Goal: Obtain resource: Download file/media

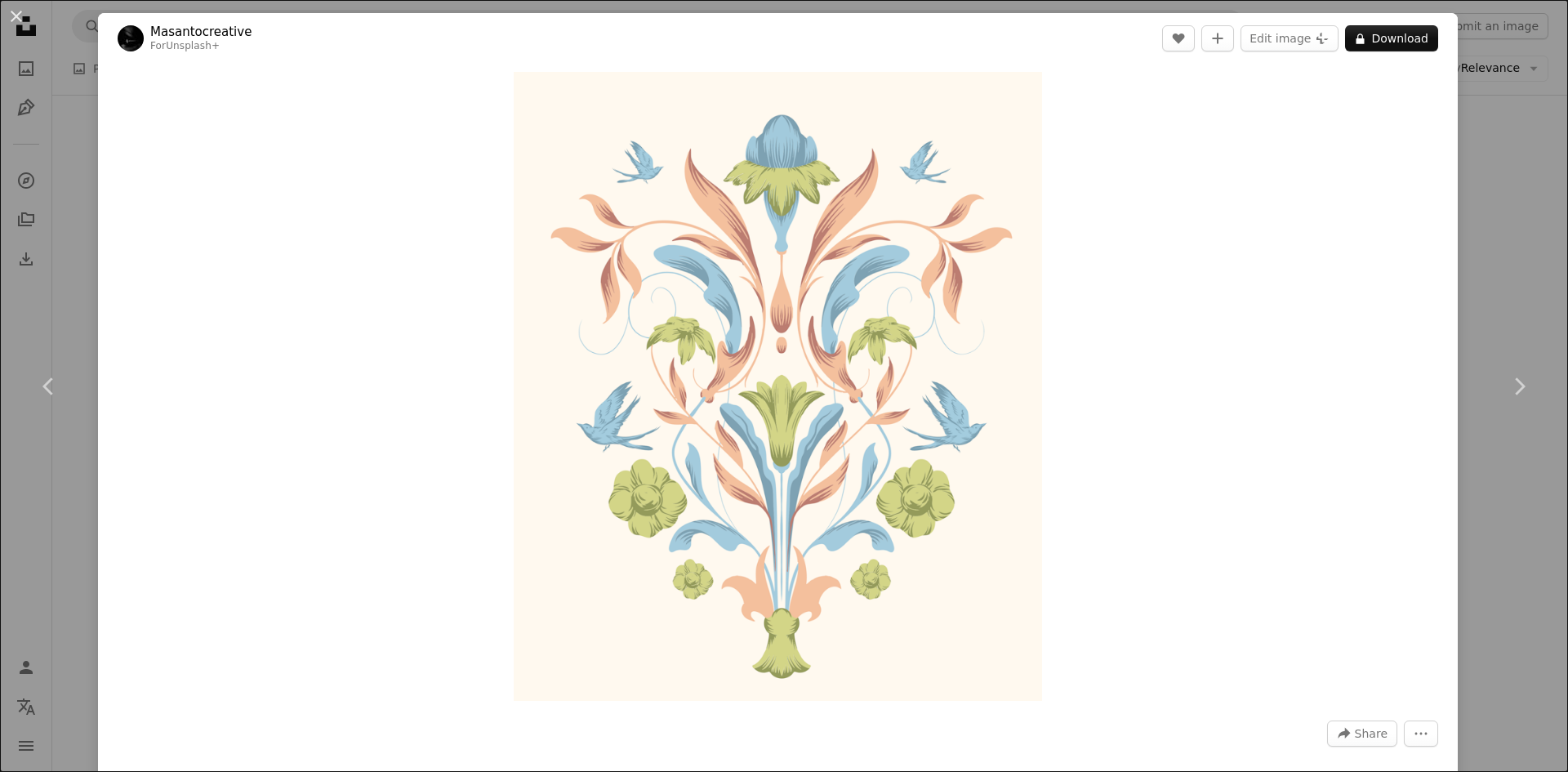
scroll to position [28376, 0]
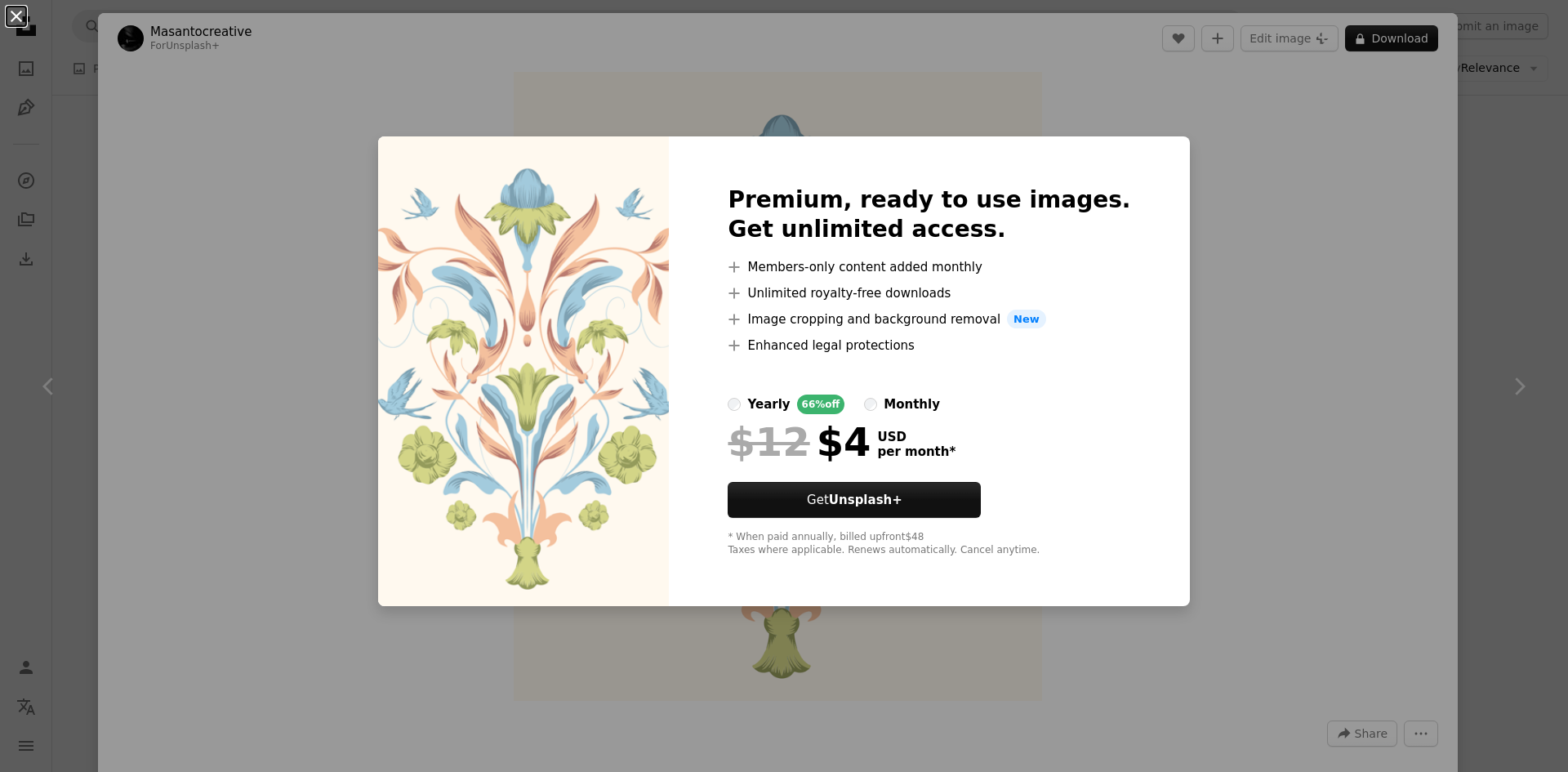
click at [13, 26] on button "An X shape" at bounding box center [16, 16] width 19 height 19
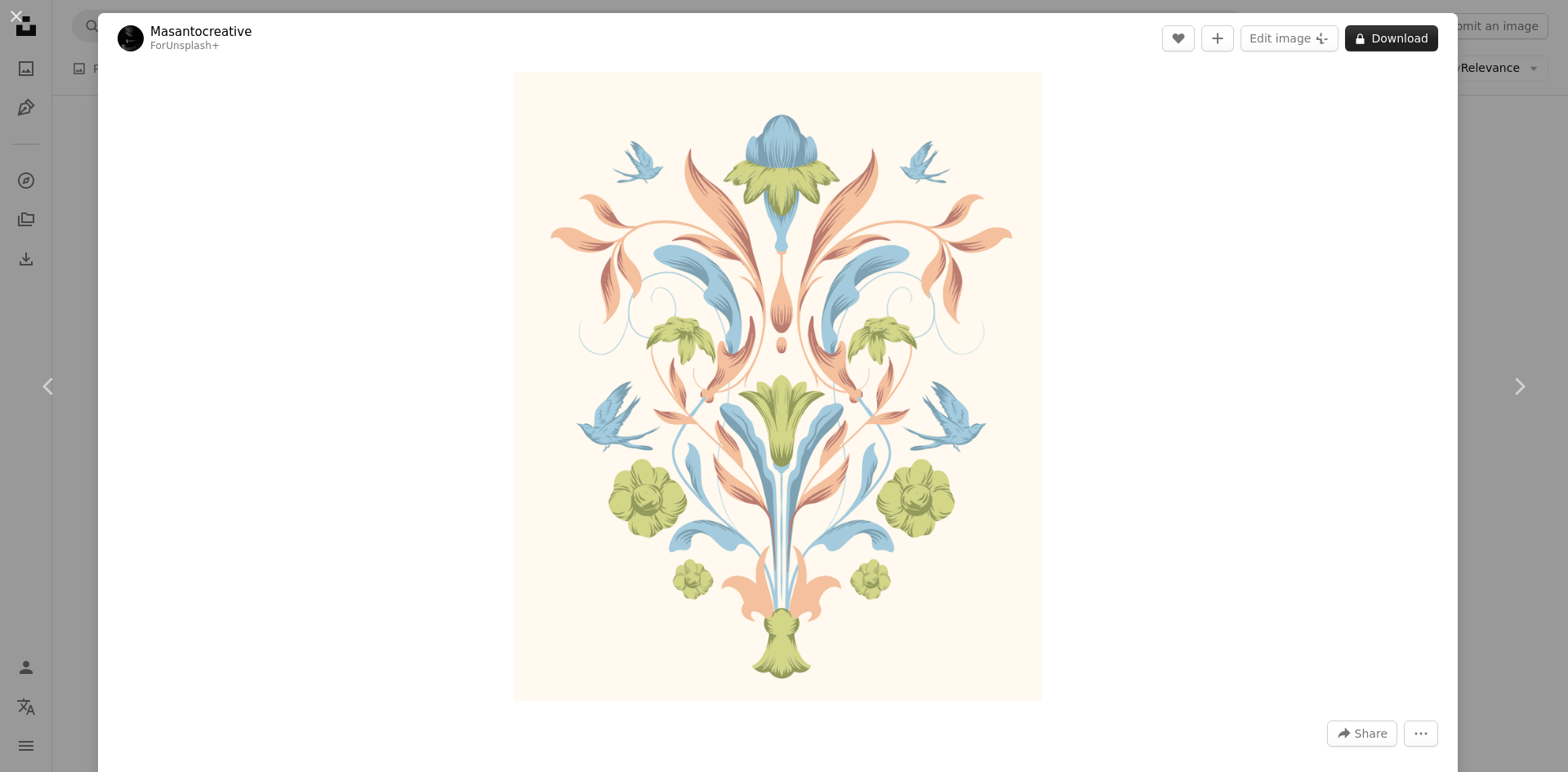
click at [1372, 35] on button "A lock Download" at bounding box center [1392, 38] width 93 height 26
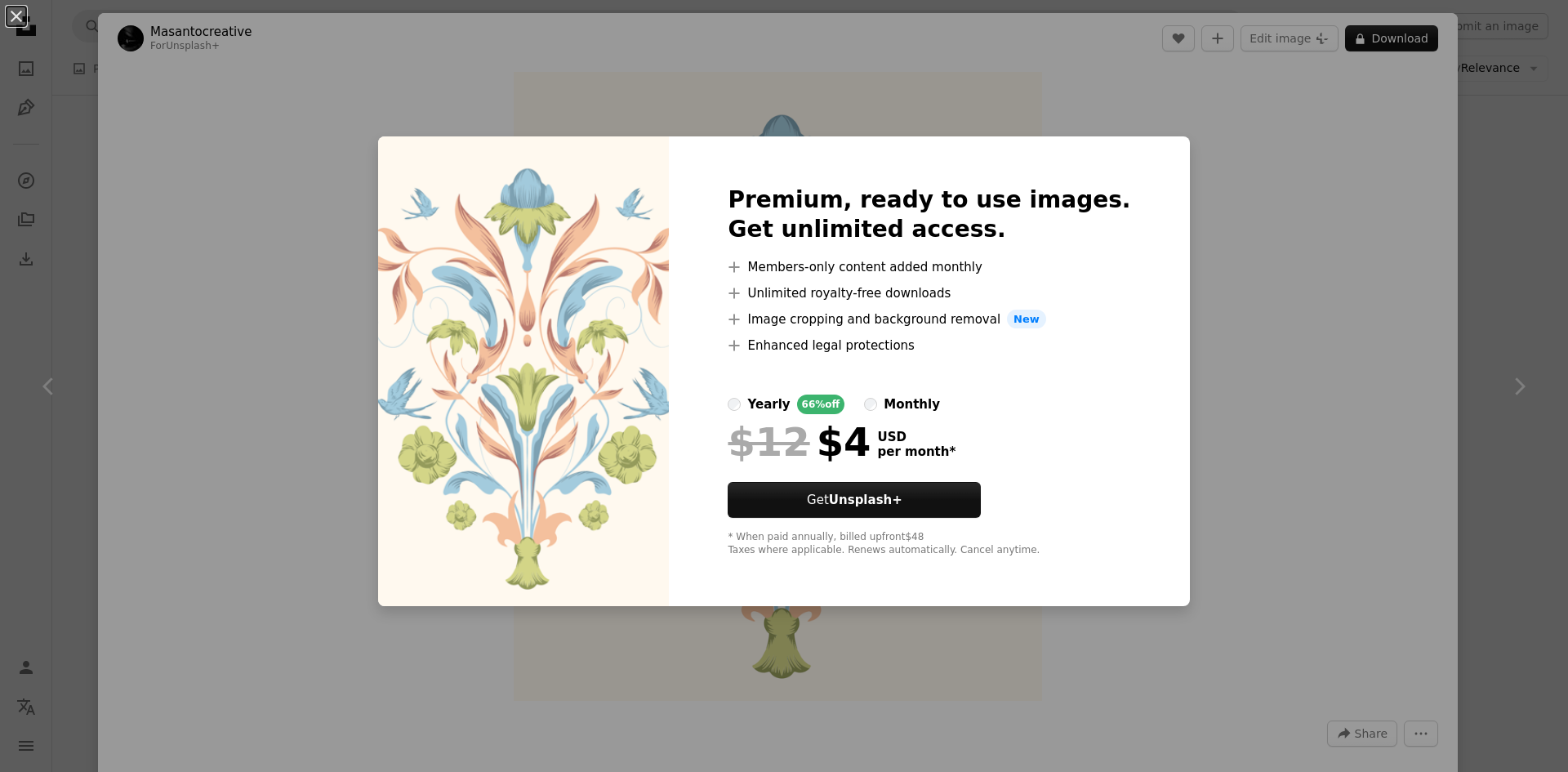
click at [1312, 300] on div "An X shape Premium, ready to use images. Get unlimited access. A plus sign Memb…" at bounding box center [784, 386] width 1568 height 772
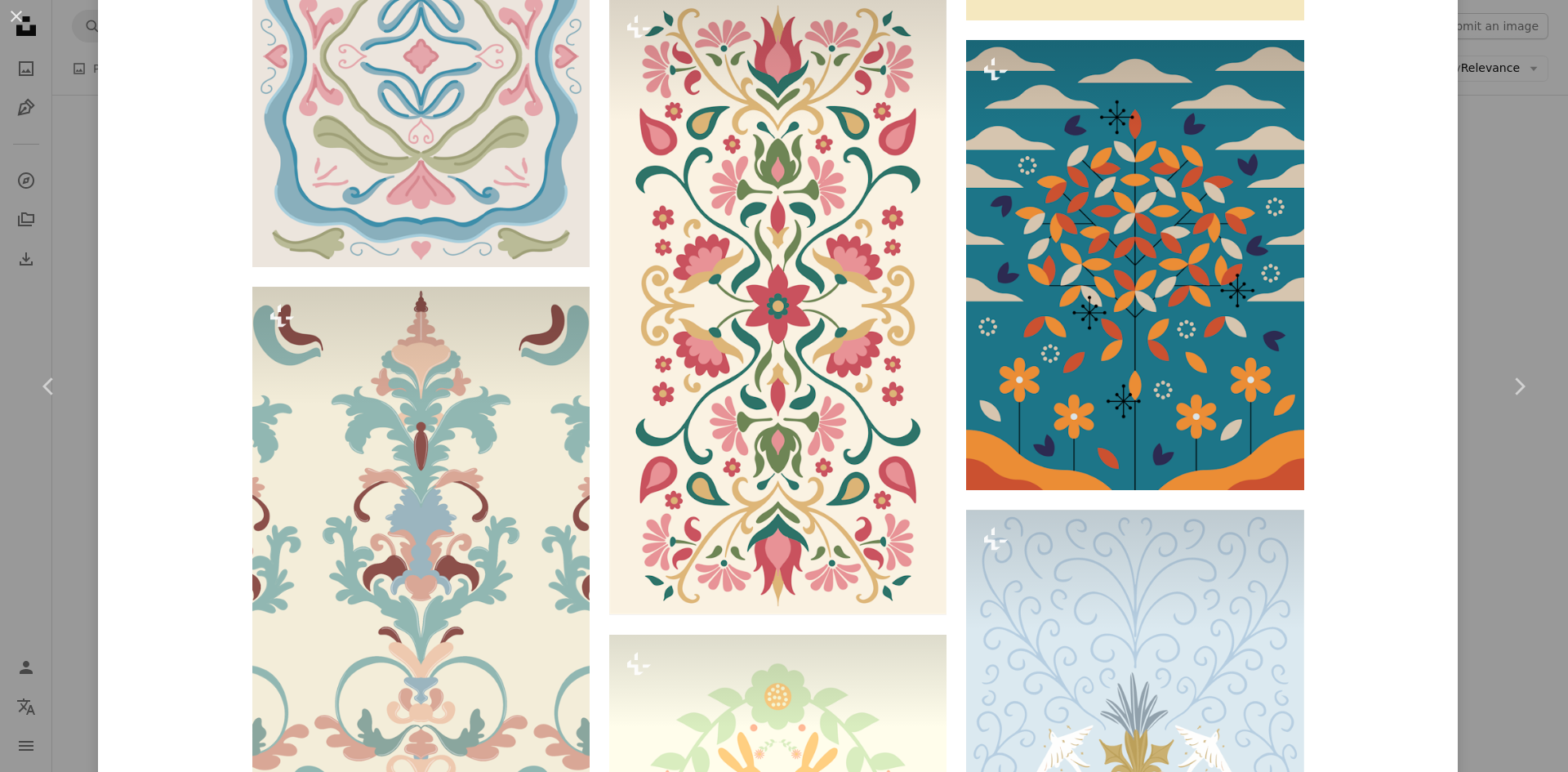
scroll to position [1715, 0]
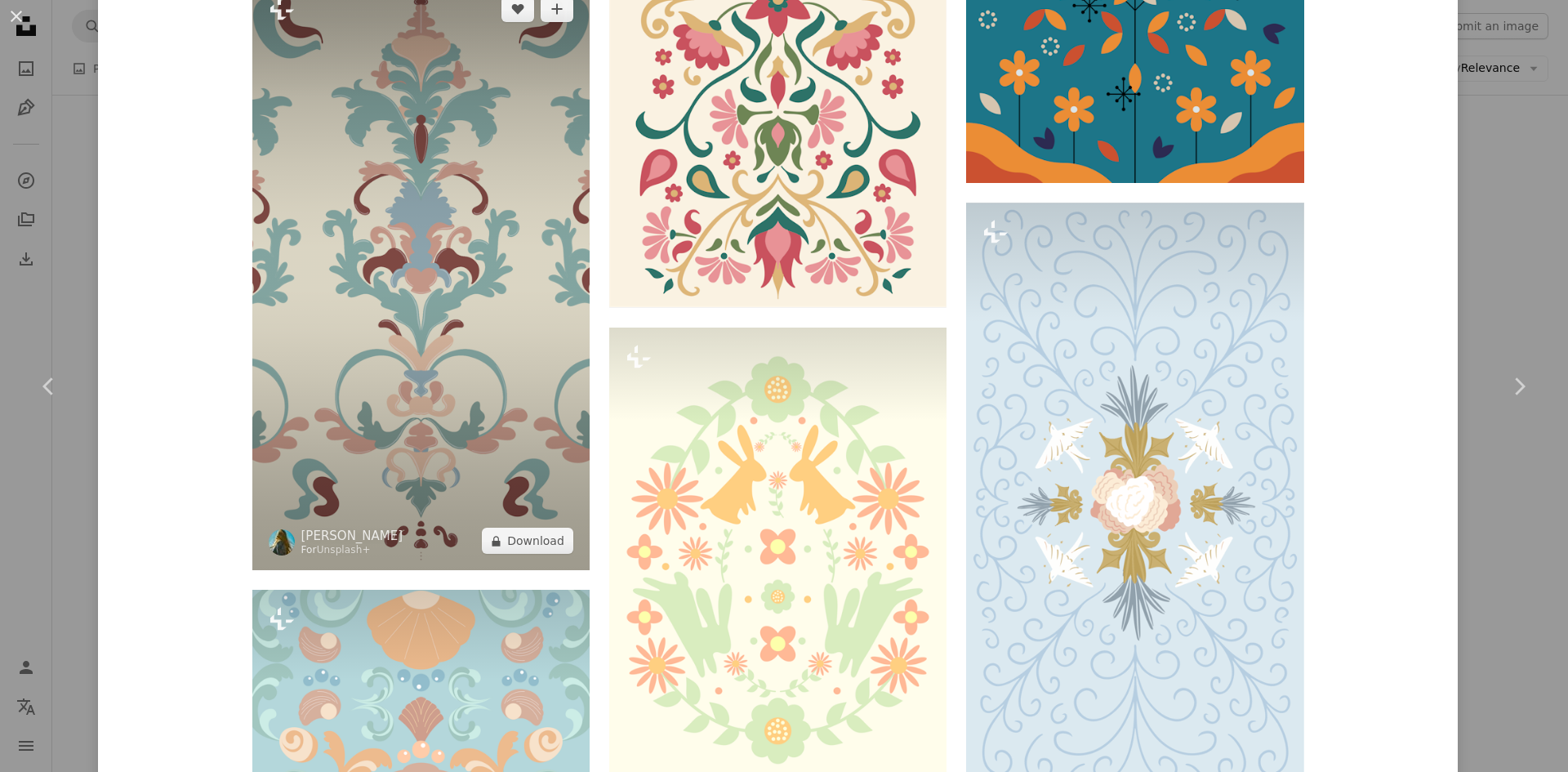
drag, startPoint x: 484, startPoint y: 245, endPoint x: 415, endPoint y: 149, distance: 118.2
click at [415, 149] on img at bounding box center [421, 275] width 337 height 591
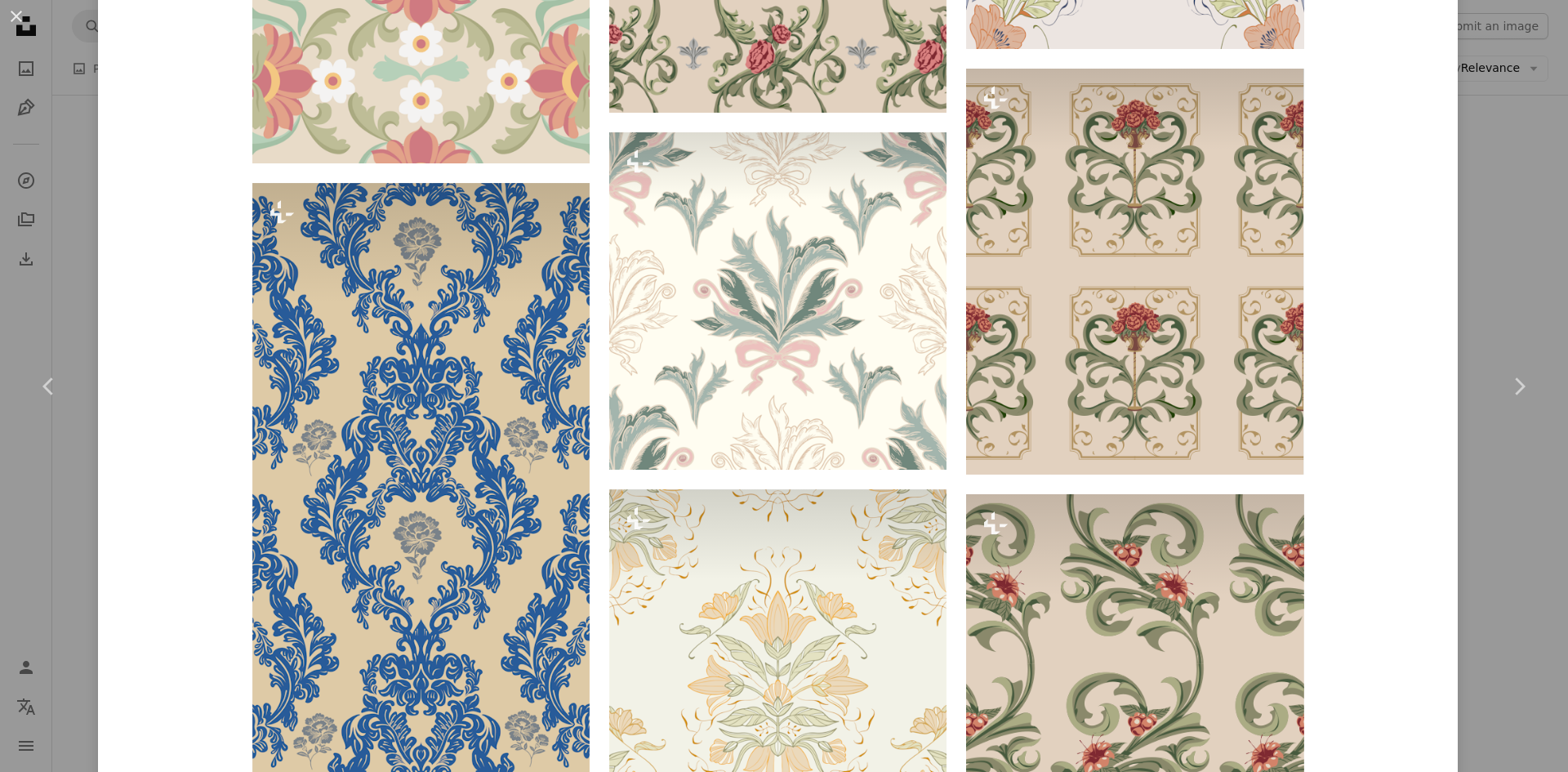
scroll to position [2858, 0]
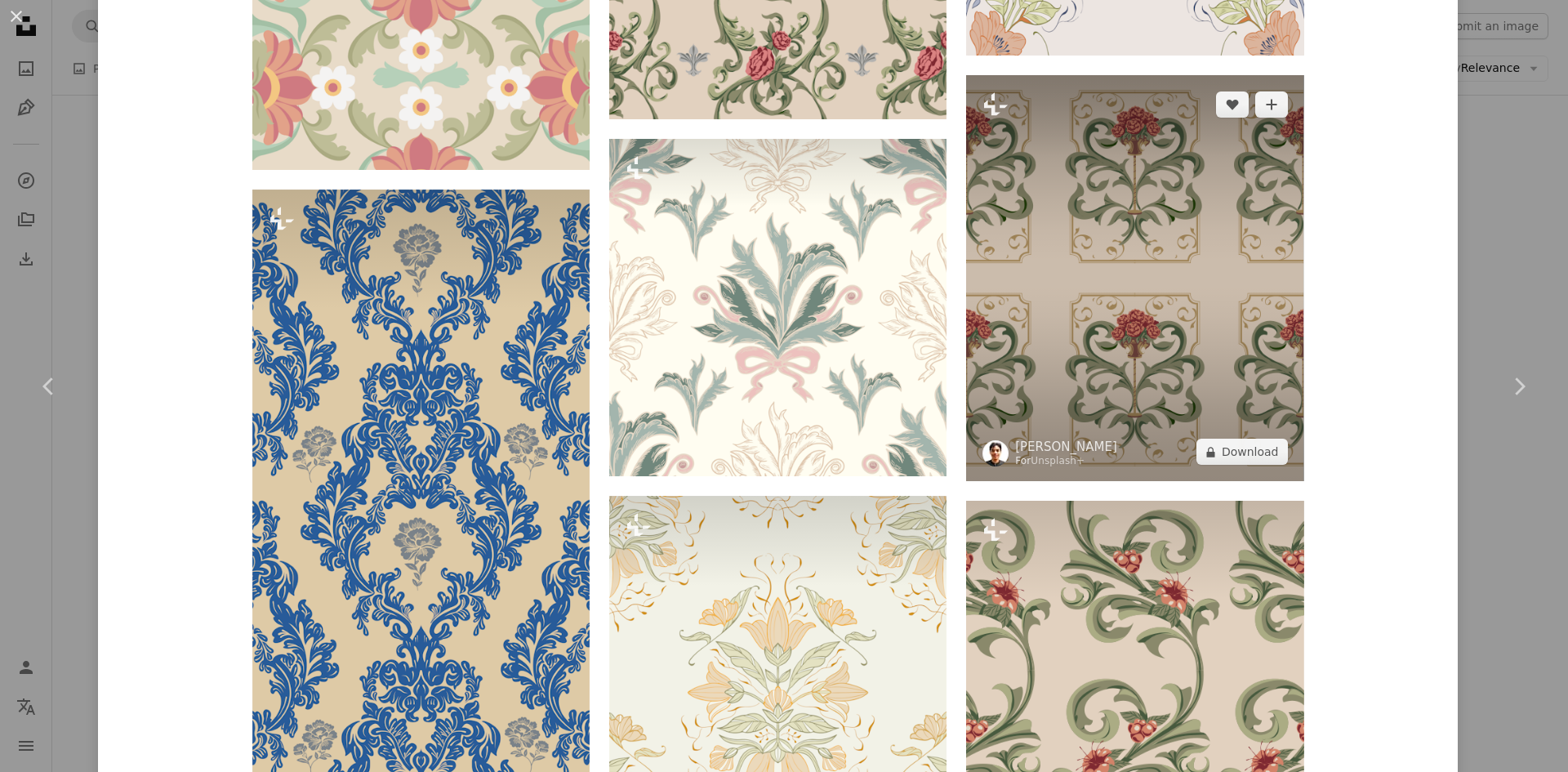
click at [1119, 228] on img at bounding box center [1135, 279] width 337 height 406
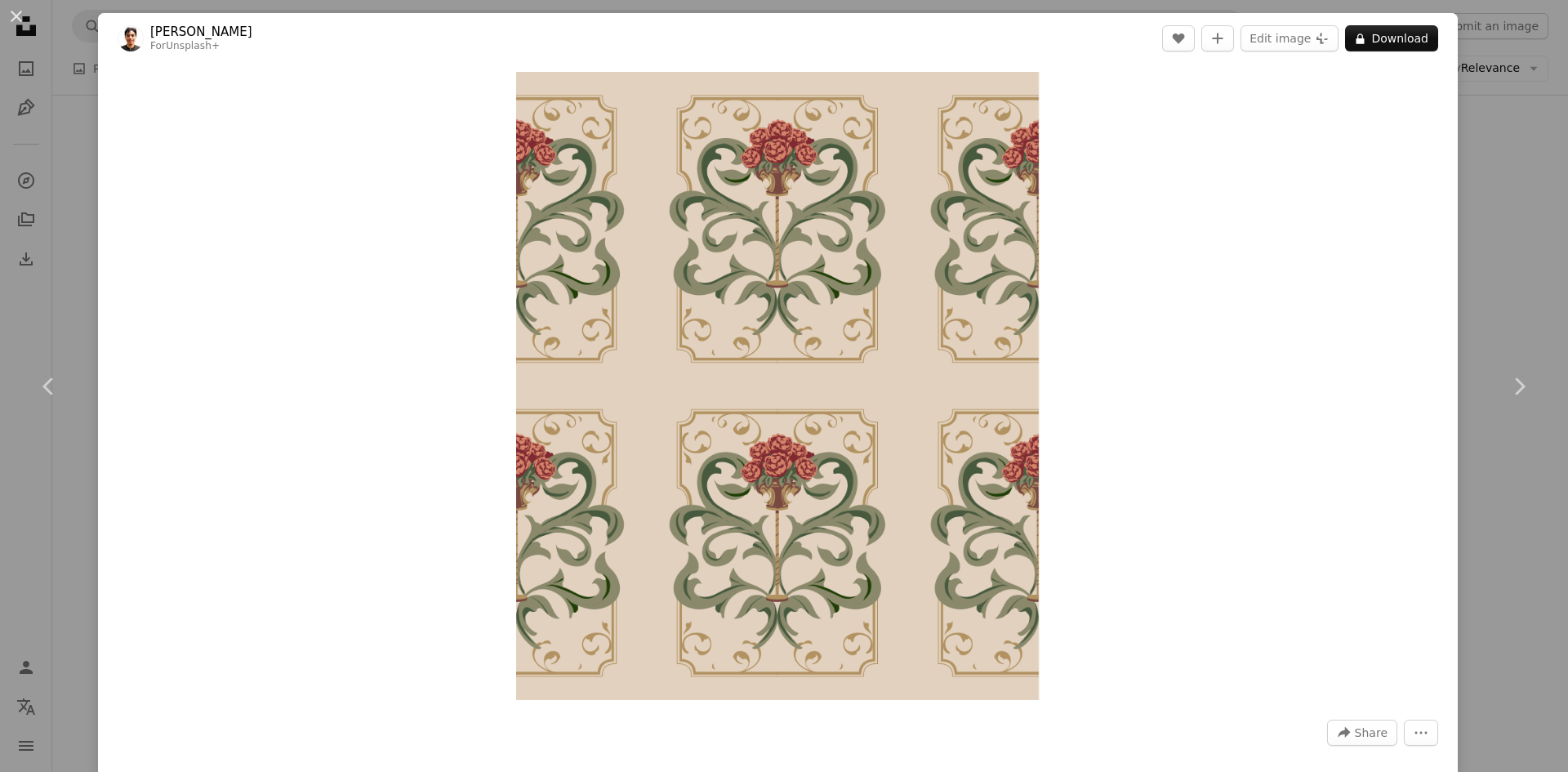
click at [1348, 224] on div "Zoom in" at bounding box center [778, 386] width 1360 height 644
click at [1374, 26] on button "A lock Download" at bounding box center [1392, 38] width 93 height 26
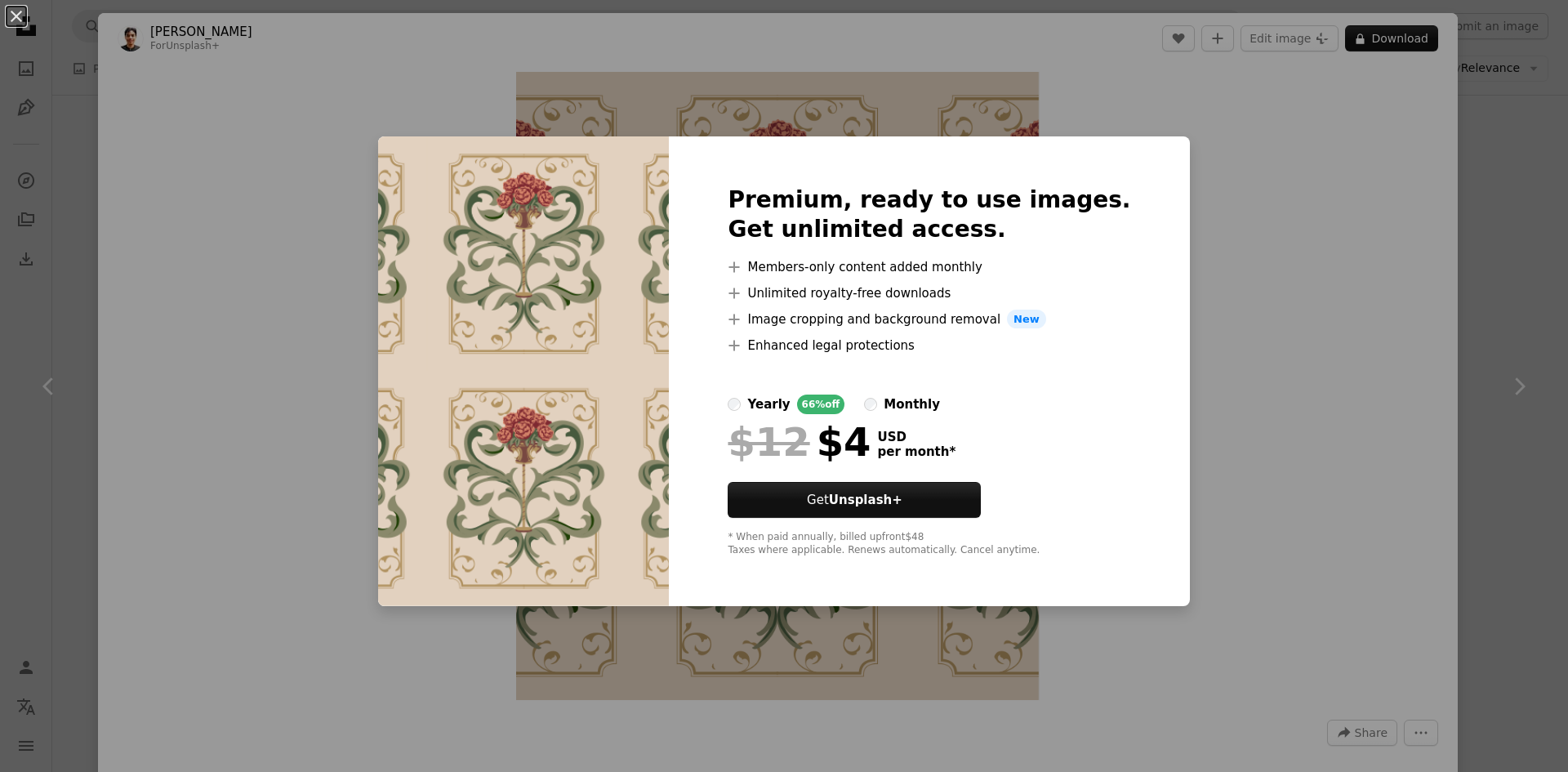
click at [1279, 241] on div "An X shape Premium, ready to use images. Get unlimited access. A plus sign Memb…" at bounding box center [784, 386] width 1568 height 772
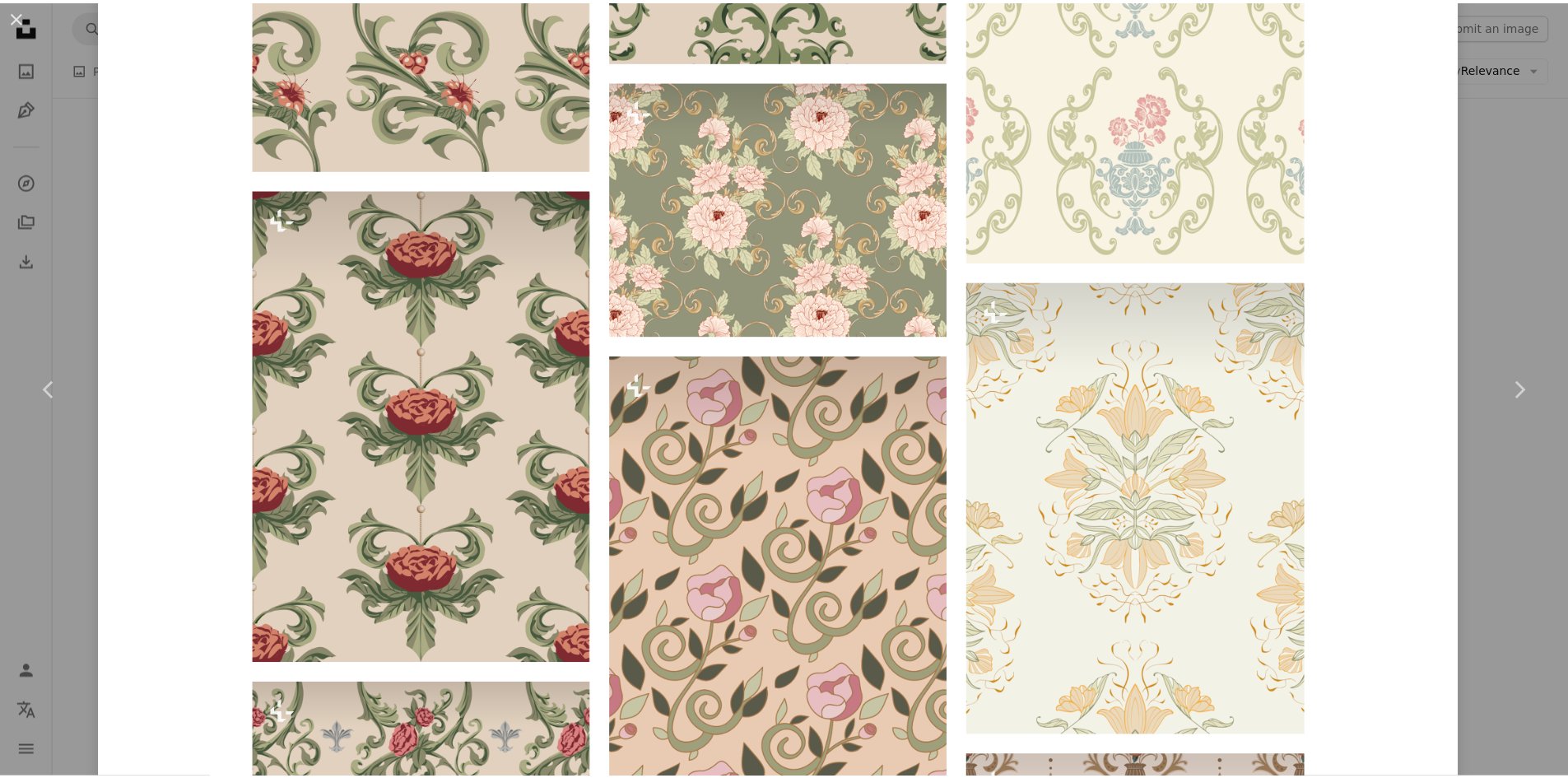
scroll to position [988, 0]
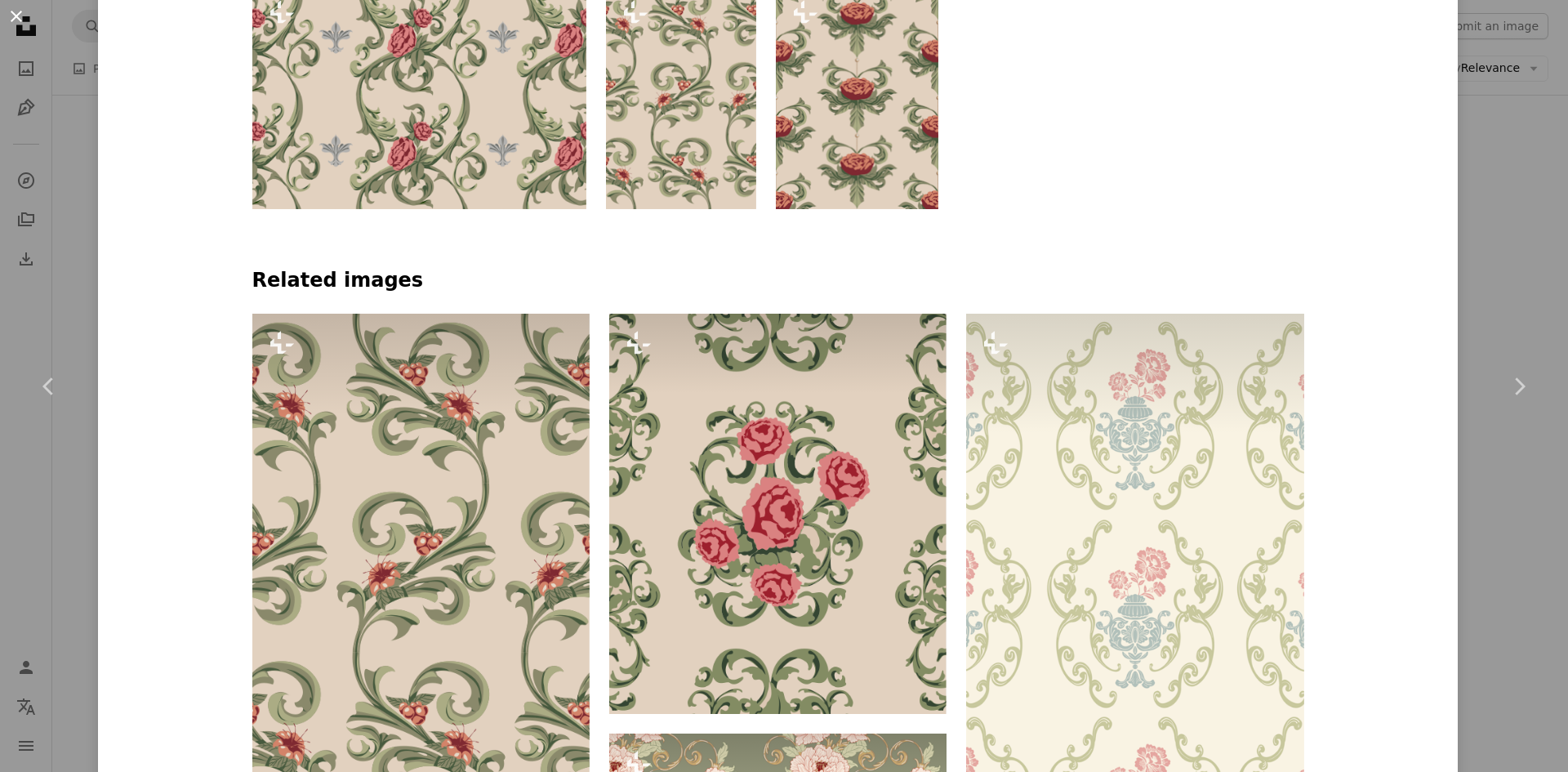
click at [24, 17] on button "An X shape" at bounding box center [16, 16] width 19 height 19
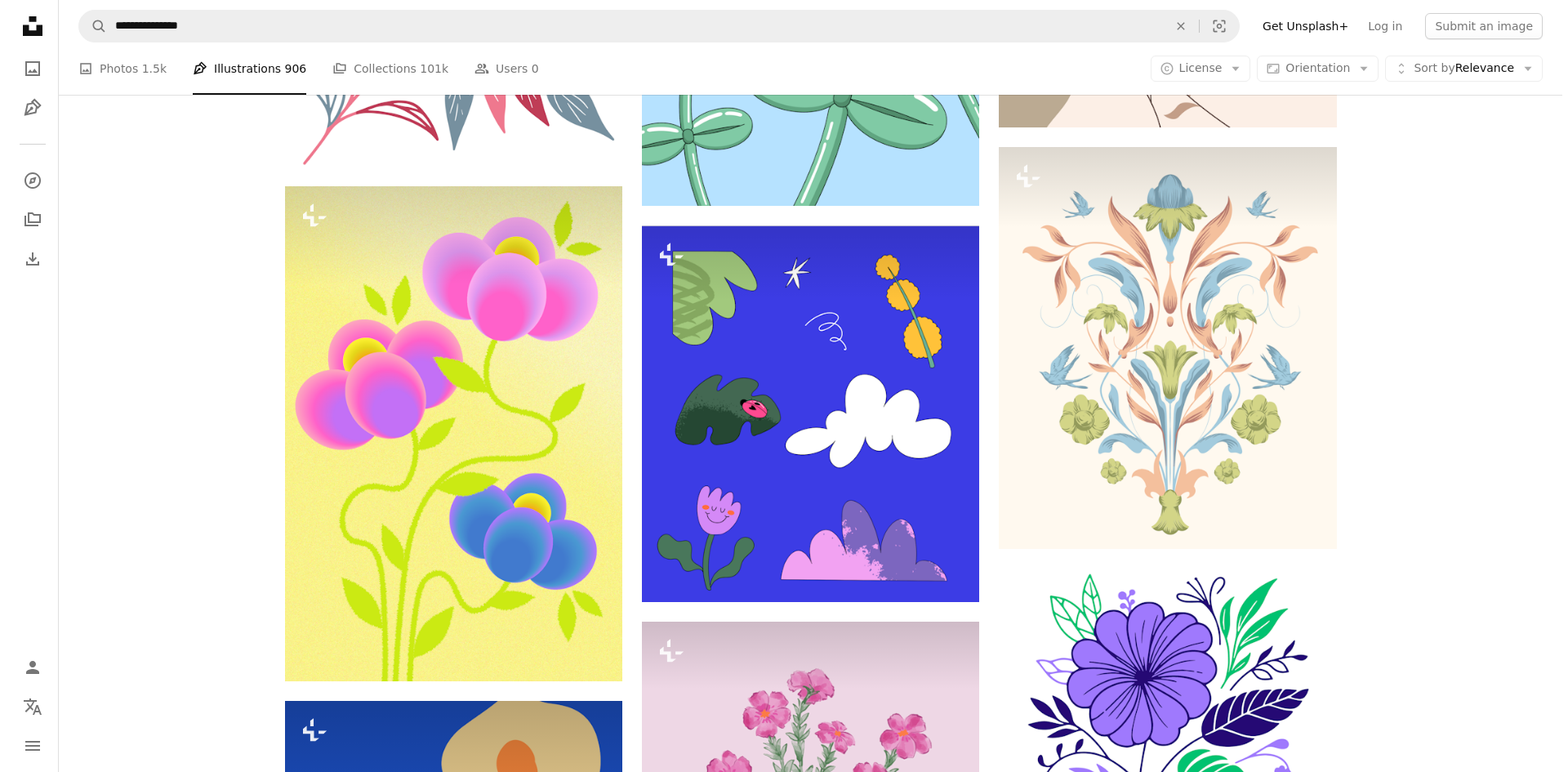
scroll to position [28457, 0]
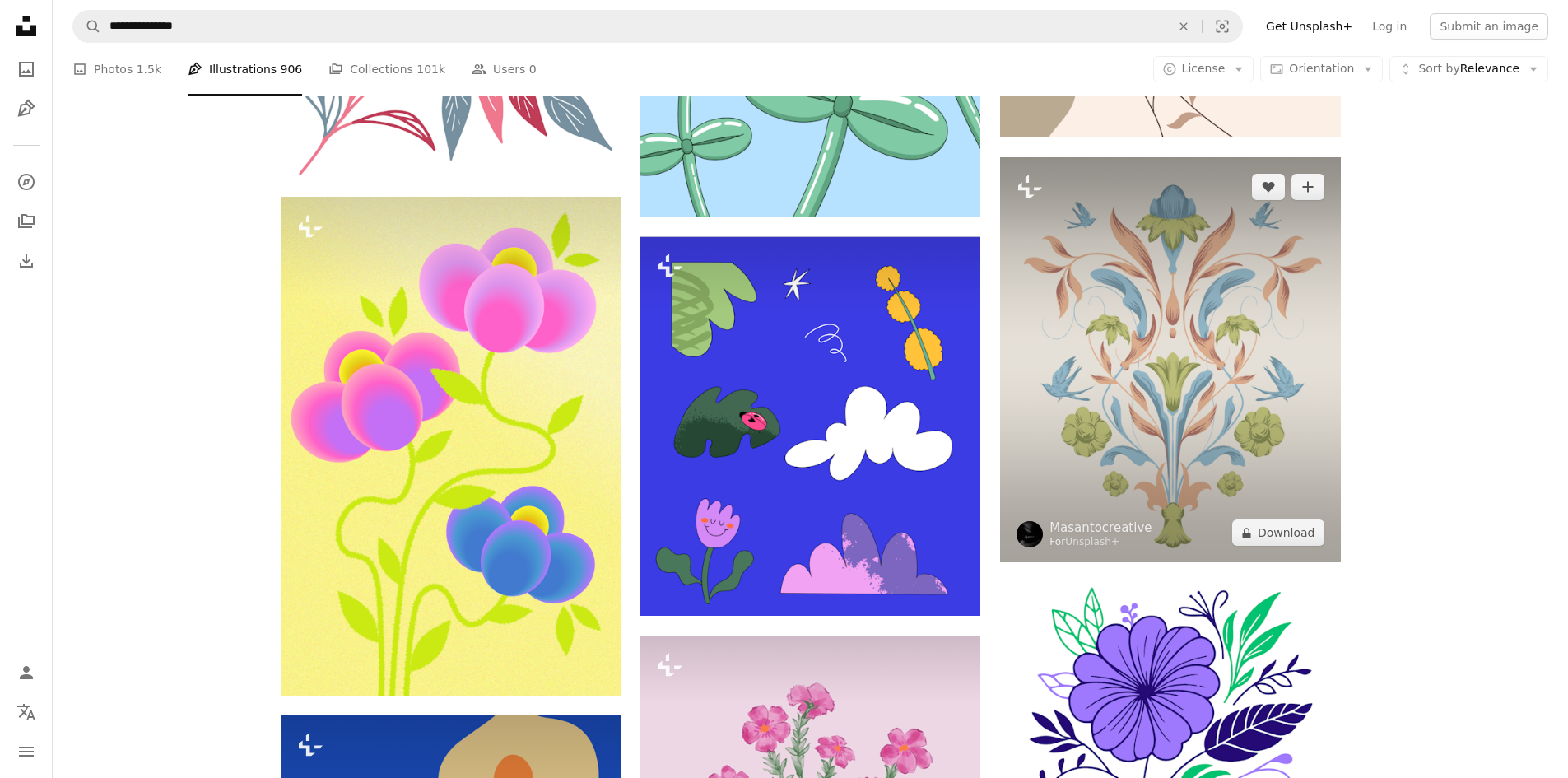
click at [1206, 329] on img at bounding box center [1170, 359] width 340 height 405
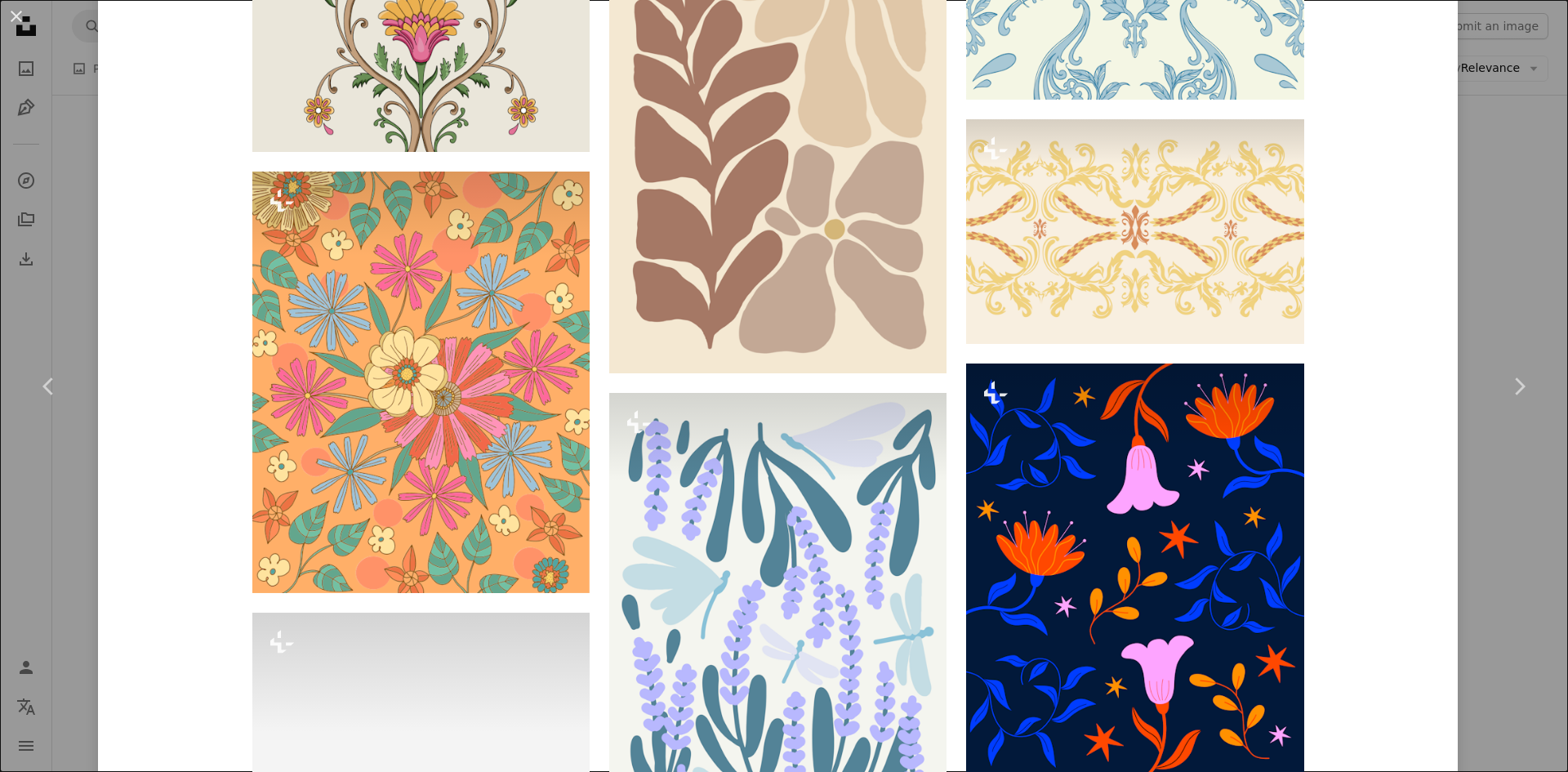
scroll to position [7350, 0]
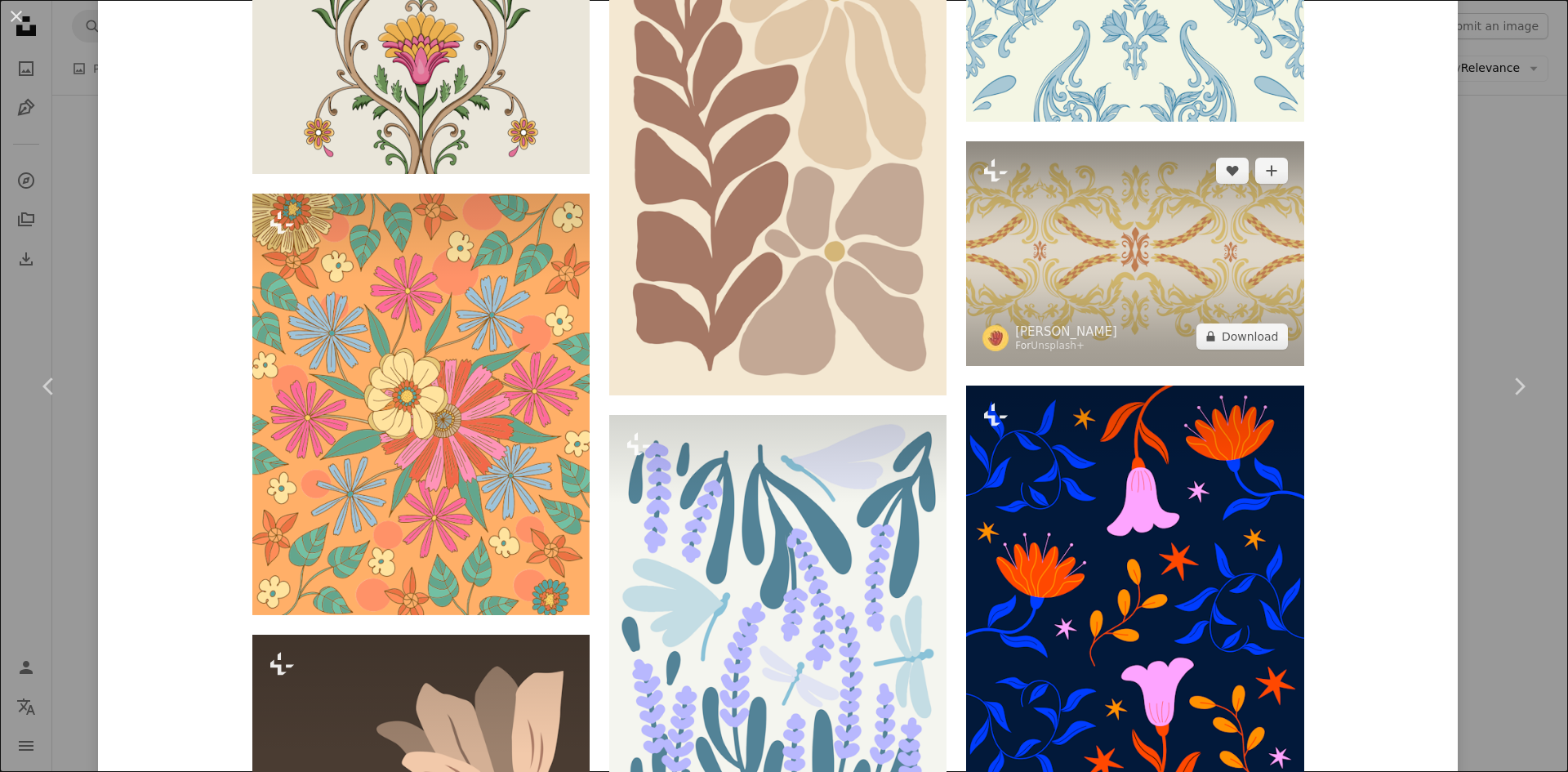
drag, startPoint x: 1126, startPoint y: 230, endPoint x: 1090, endPoint y: 246, distance: 39.4
click at [1090, 246] on img at bounding box center [1135, 253] width 337 height 225
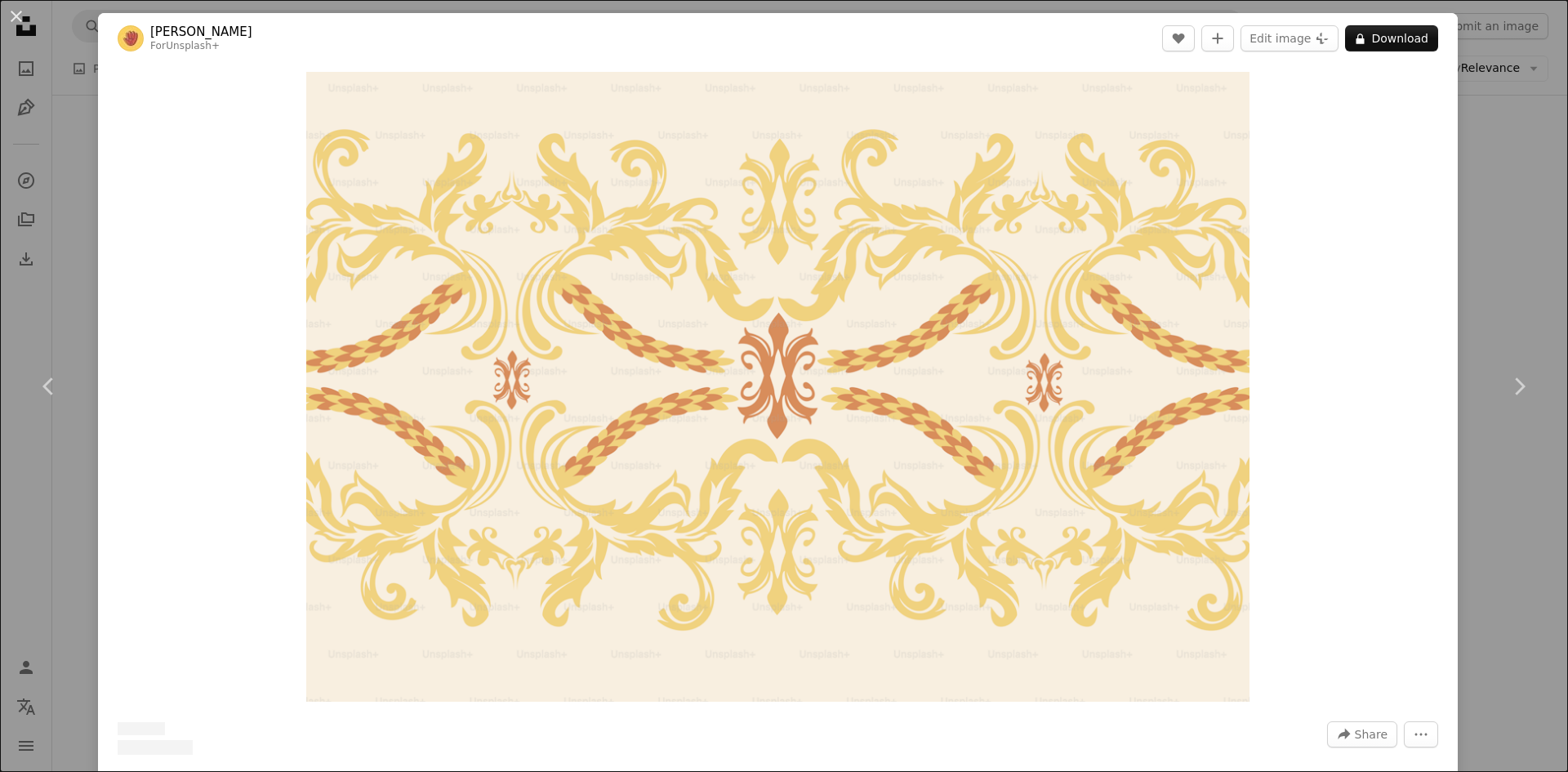
click at [1090, 246] on img "Zoom in on this image" at bounding box center [778, 387] width 944 height 629
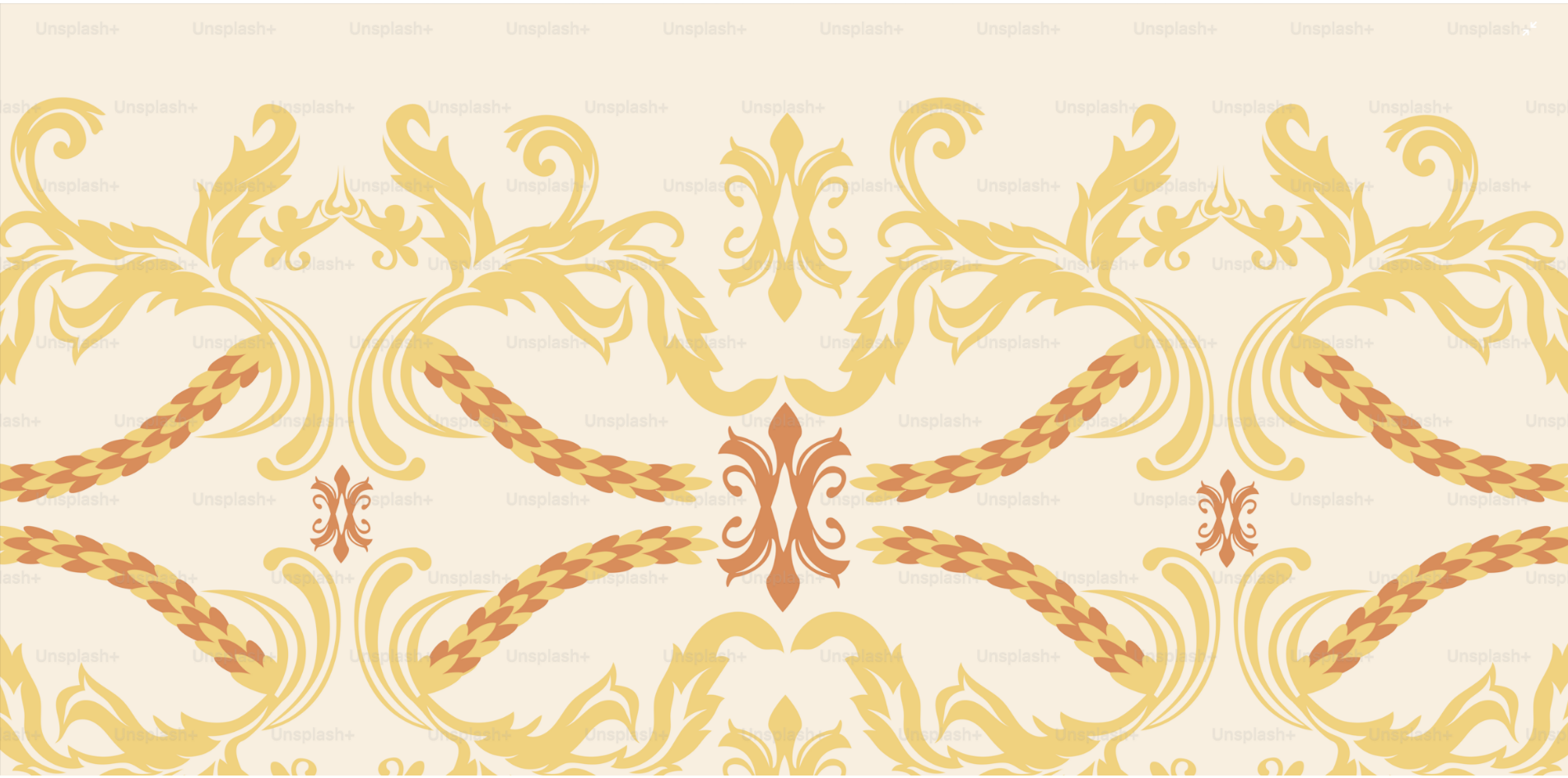
scroll to position [130, 0]
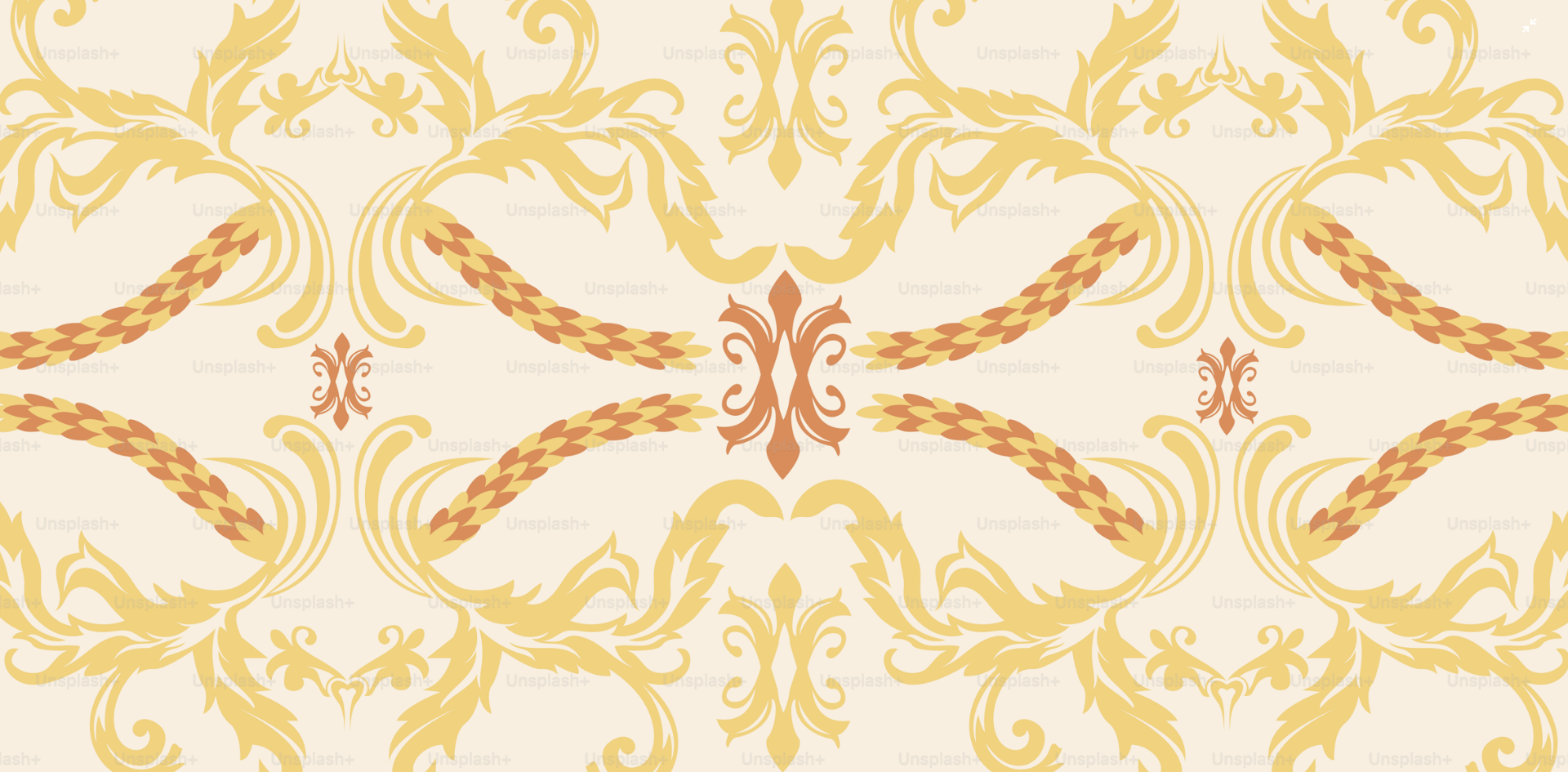
click at [954, 293] on img "Zoom out on this image" at bounding box center [784, 393] width 1570 height 1046
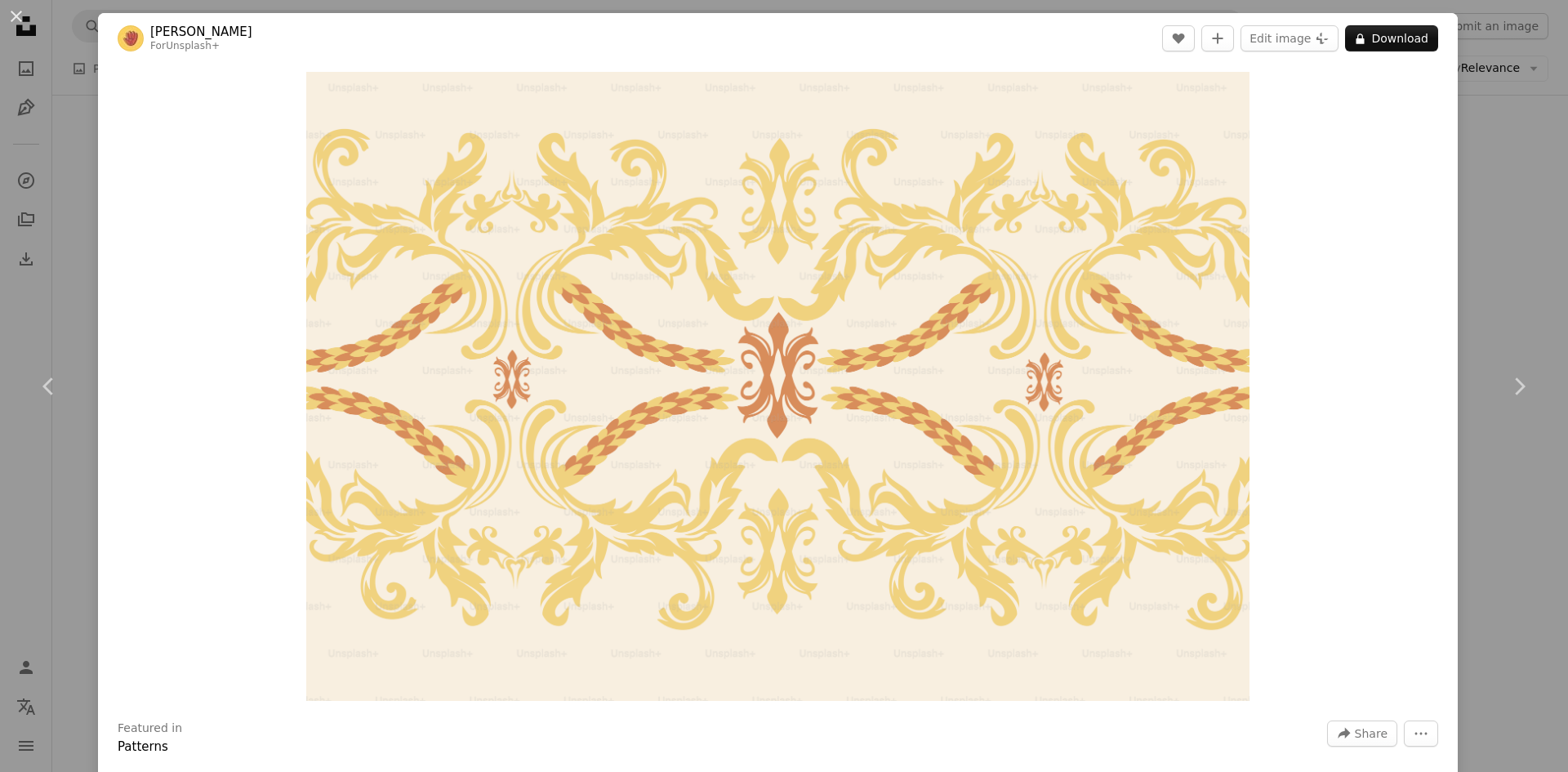
click at [46, 159] on div "An X shape Chevron left Chevron right [PERSON_NAME] For Unsplash+ A heart A plu…" at bounding box center [784, 386] width 1568 height 772
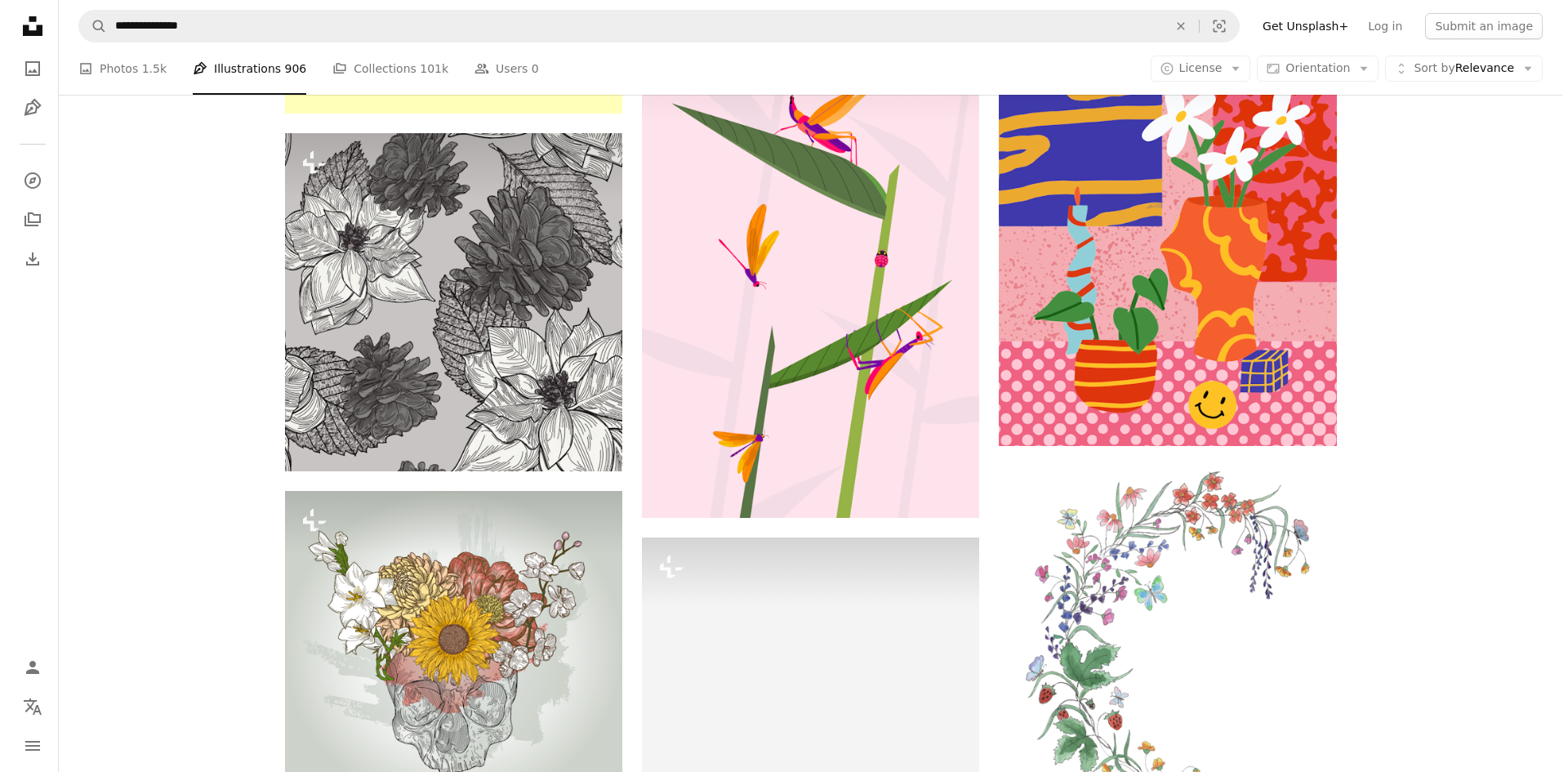
scroll to position [43075, 0]
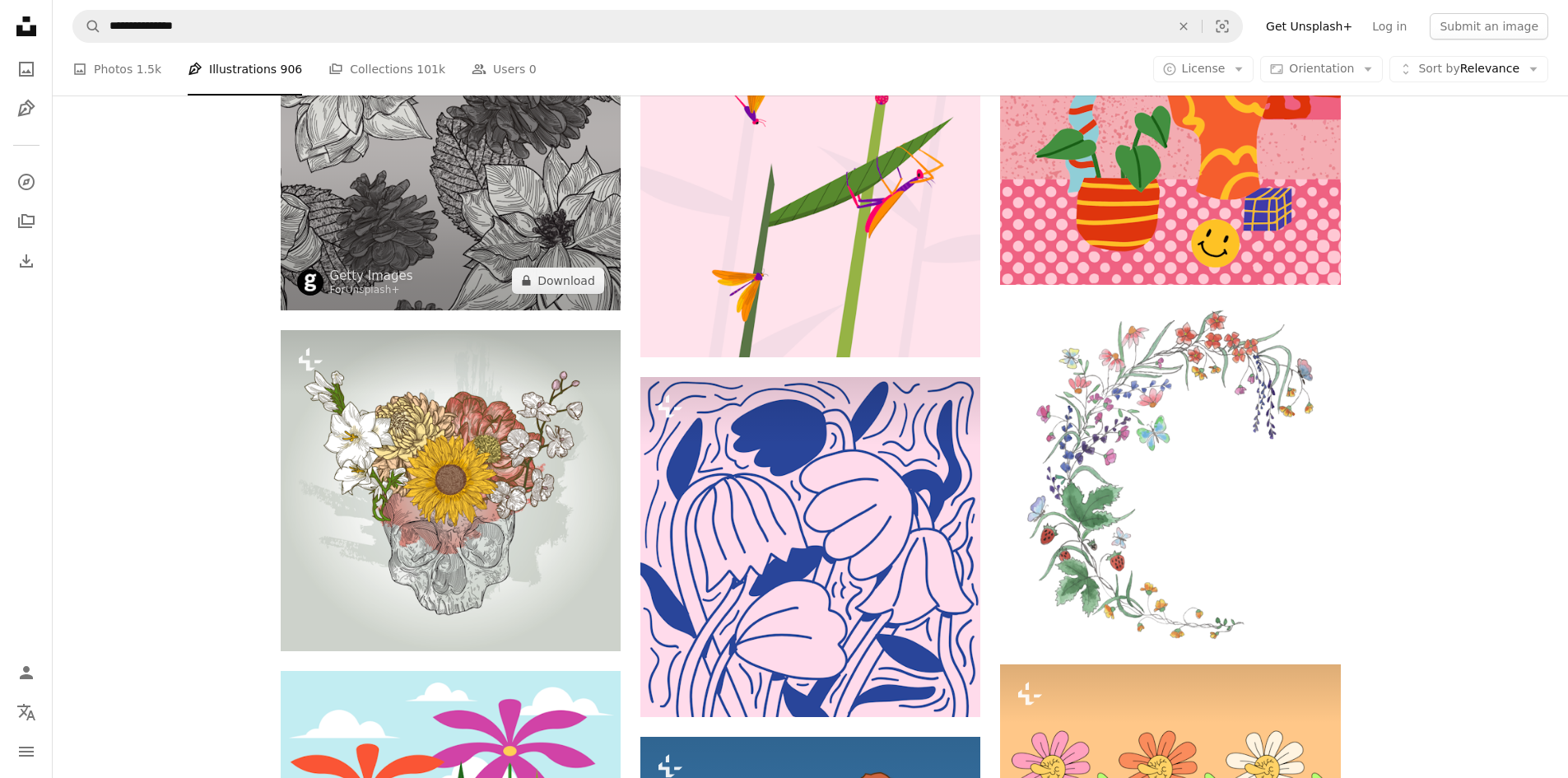
click at [439, 188] on img at bounding box center [451, 140] width 340 height 340
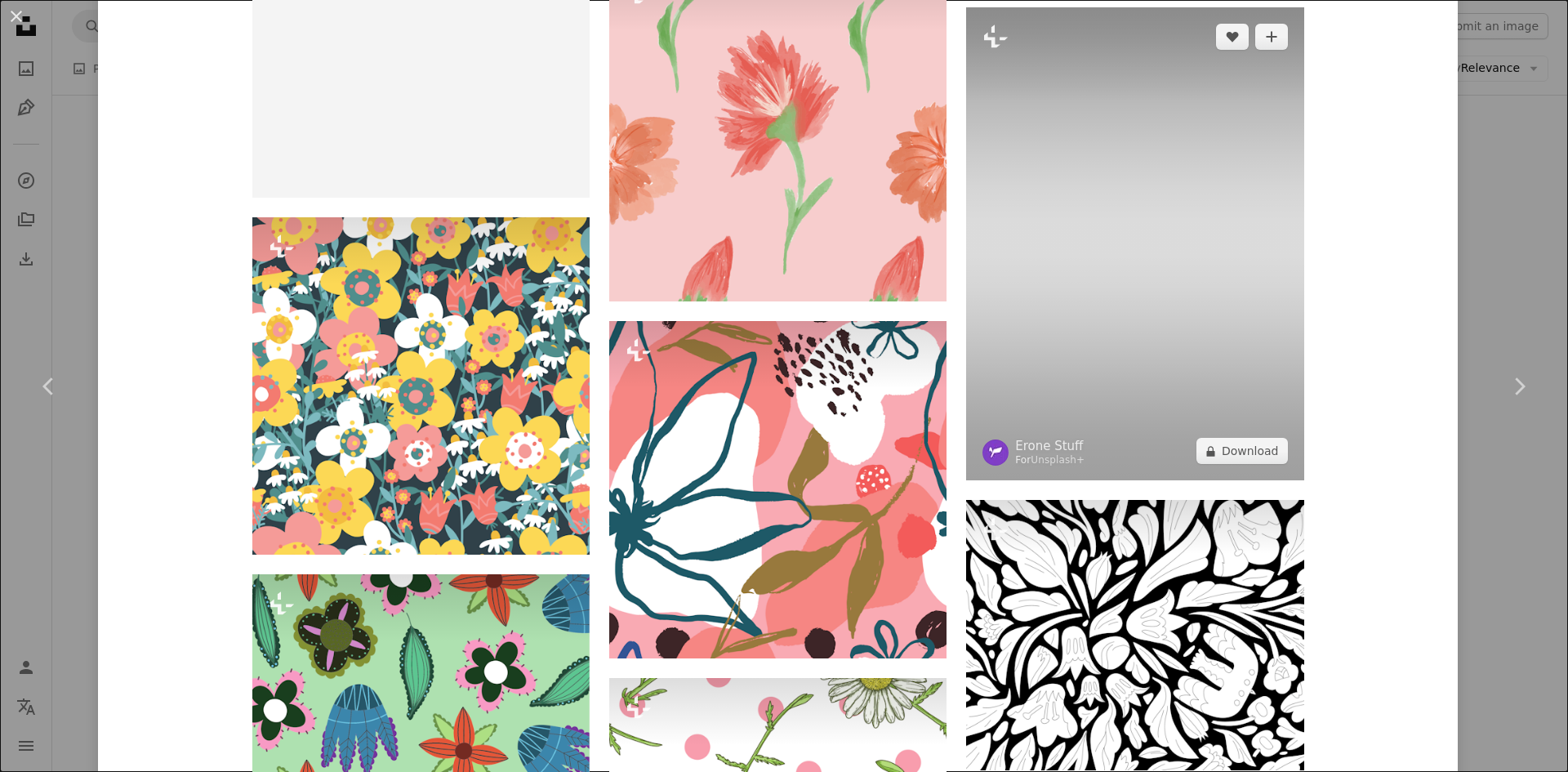
scroll to position [4311, 0]
